Goal: Task Accomplishment & Management: Use online tool/utility

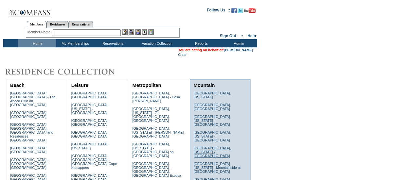
click at [211, 146] on link "Jackson, Wyoming - The Glenwood" at bounding box center [211, 152] width 37 height 12
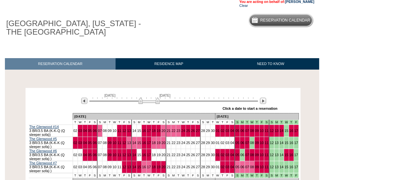
scroll to position [61, 0]
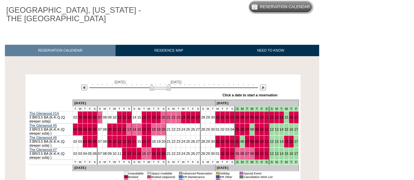
drag, startPoint x: 152, startPoint y: 87, endPoint x: 163, endPoint y: 89, distance: 11.5
click at [163, 89] on img at bounding box center [160, 87] width 21 height 7
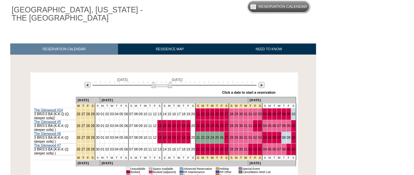
scroll to position [0, 0]
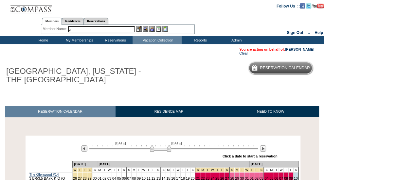
click at [126, 29] on input "g" at bounding box center [101, 29] width 67 height 6
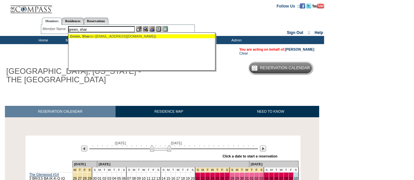
click at [126, 34] on div "Green, Shar on ([EMAIL_ADDRESS][DOMAIN_NAME])" at bounding box center [142, 36] width 144 height 4
type input "[PERSON_NAME] ([EMAIL_ADDRESS][DOMAIN_NAME])"
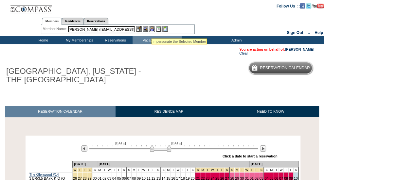
click at [152, 30] on img at bounding box center [152, 29] width 6 height 6
click at [146, 29] on img at bounding box center [146, 29] width 6 height 6
